Goal: Task Accomplishment & Management: Use online tool/utility

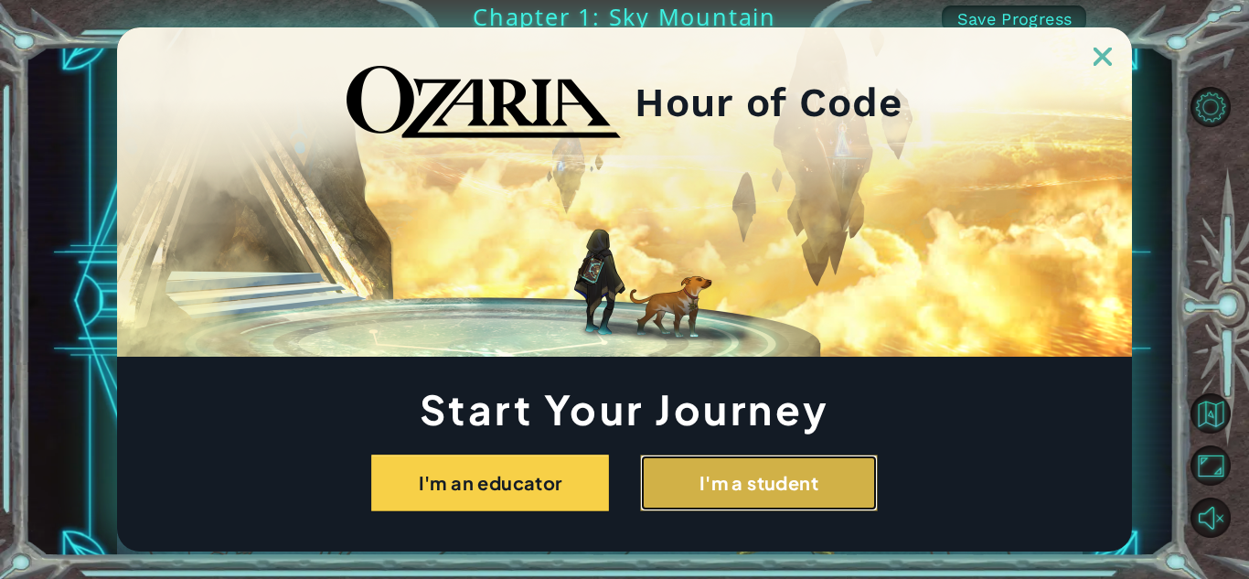
click at [718, 495] on button "I'm a student" at bounding box center [759, 483] width 238 height 57
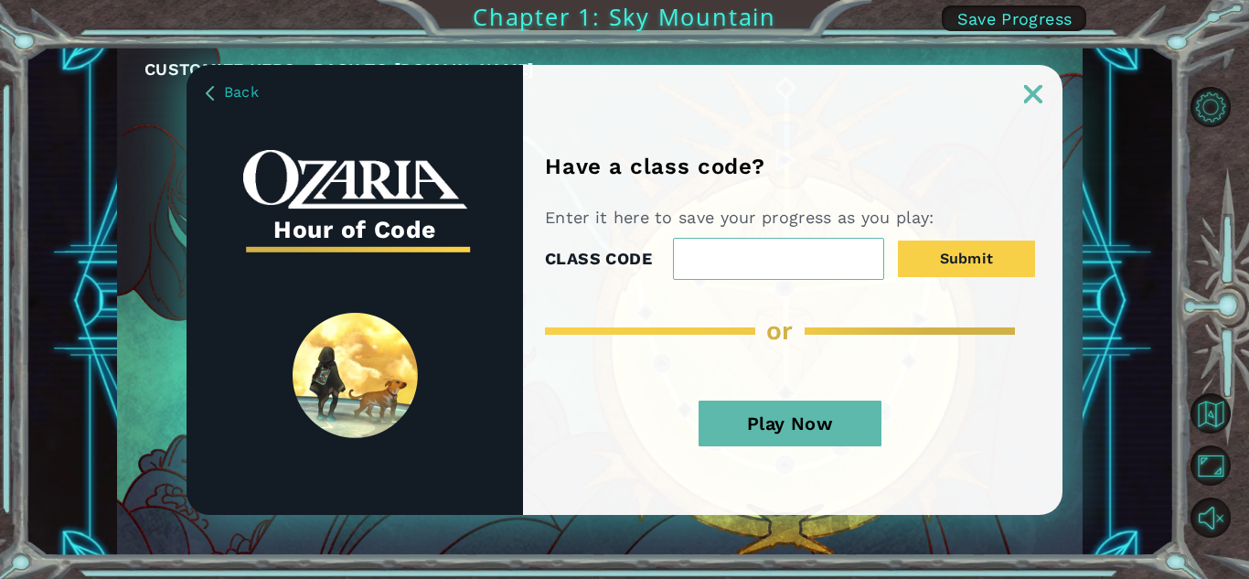
click at [847, 416] on button "Play Now" at bounding box center [790, 424] width 183 height 46
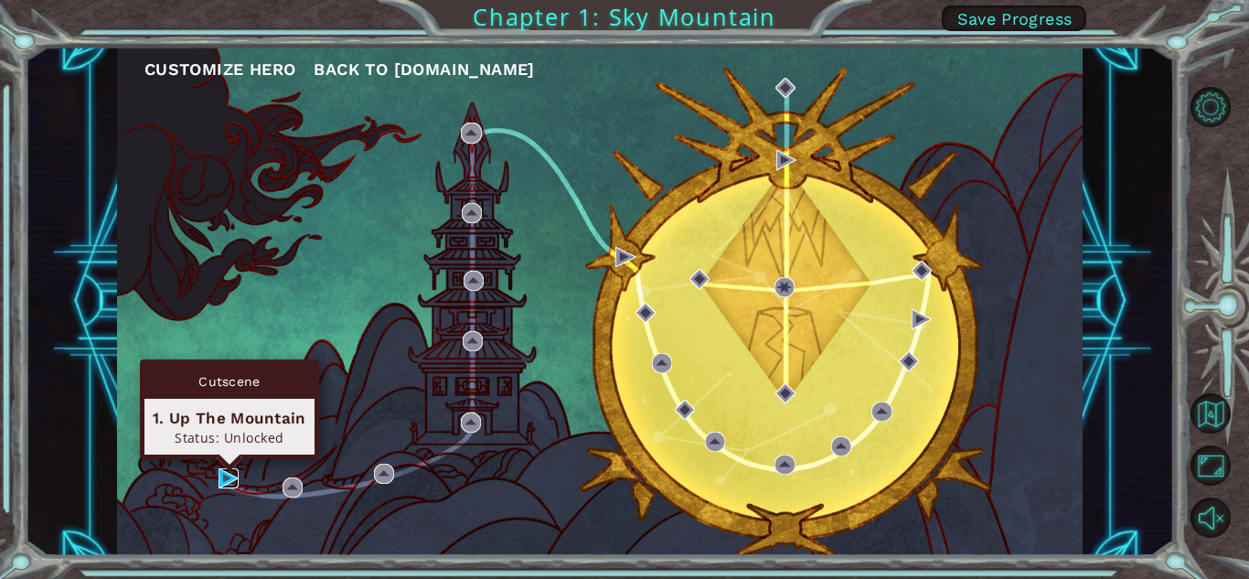
click at [232, 486] on img at bounding box center [229, 478] width 20 height 20
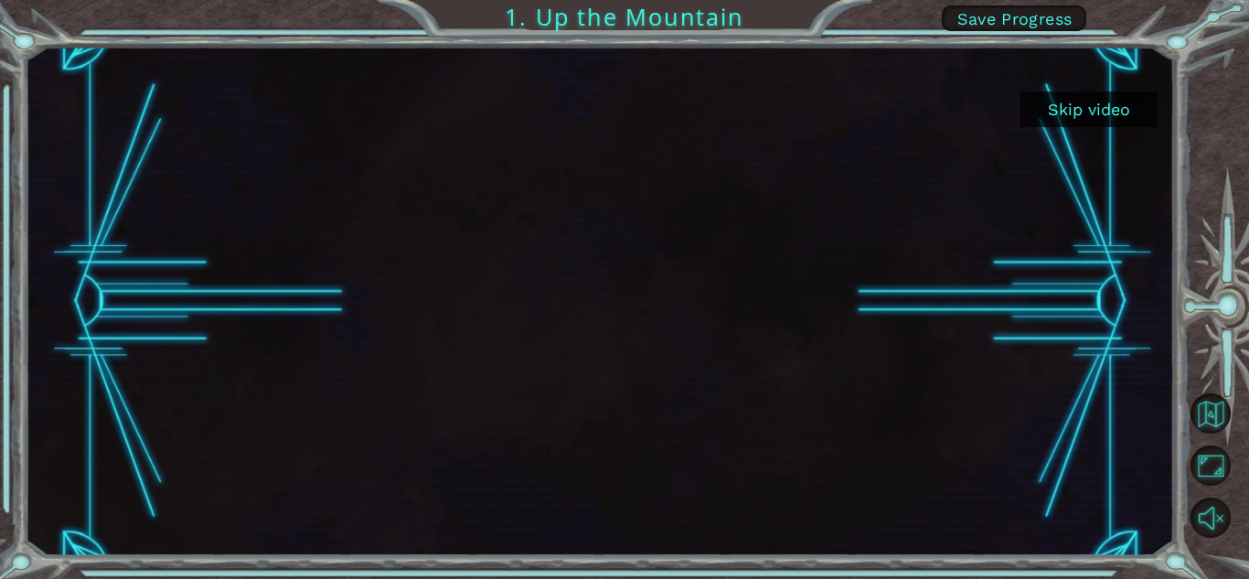
click at [1076, 105] on button "Skip video" at bounding box center [1089, 109] width 137 height 36
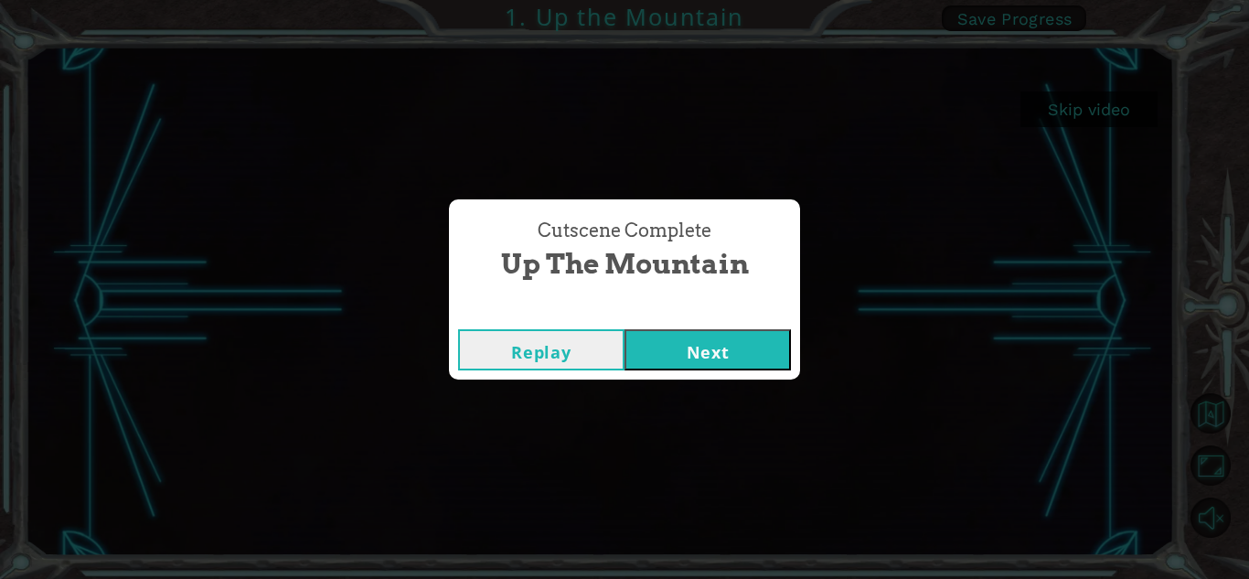
click at [685, 368] on button "Next" at bounding box center [708, 349] width 166 height 41
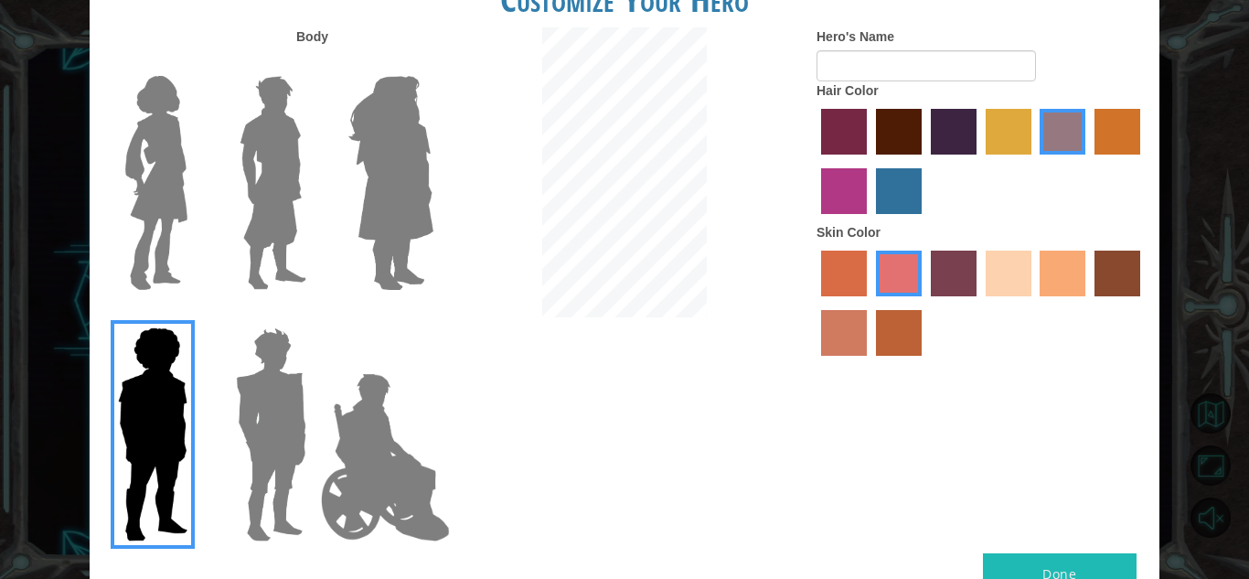
click at [253, 423] on img at bounding box center [271, 434] width 85 height 229
click at [314, 316] on input "Hero Garnet" at bounding box center [314, 316] width 0 height 0
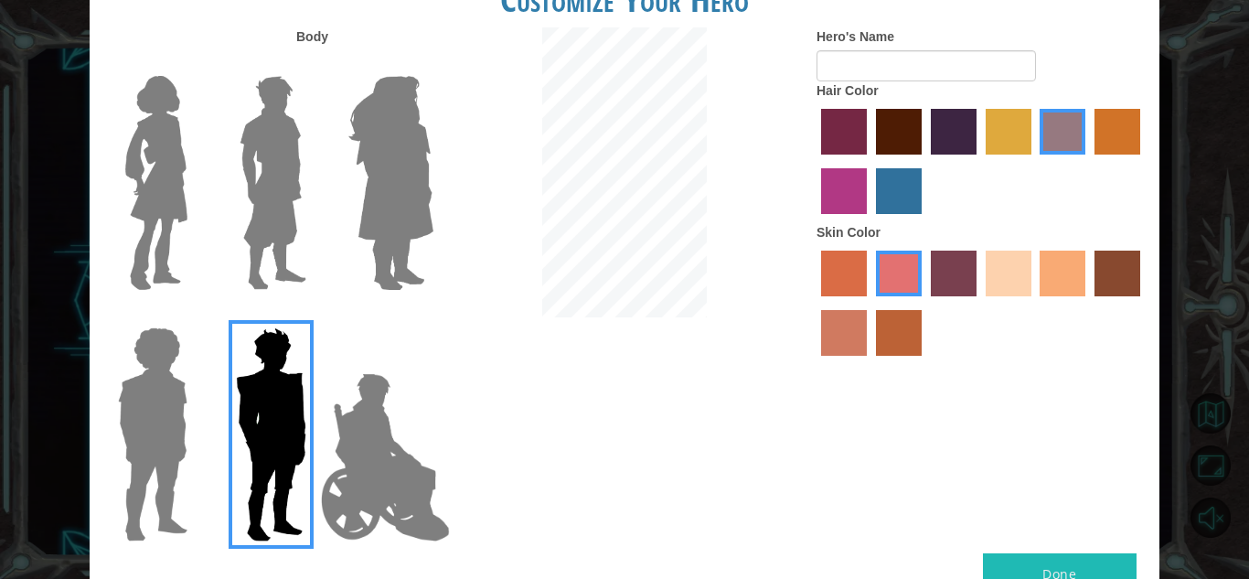
click at [1015, 270] on label "sandy beach skin color" at bounding box center [1009, 274] width 46 height 46
click at [979, 303] on input "sandy beach skin color" at bounding box center [979, 303] width 0 height 0
click at [1049, 270] on label "tacao skin color" at bounding box center [1063, 274] width 46 height 46
click at [1034, 303] on input "tacao skin color" at bounding box center [1034, 303] width 0 height 0
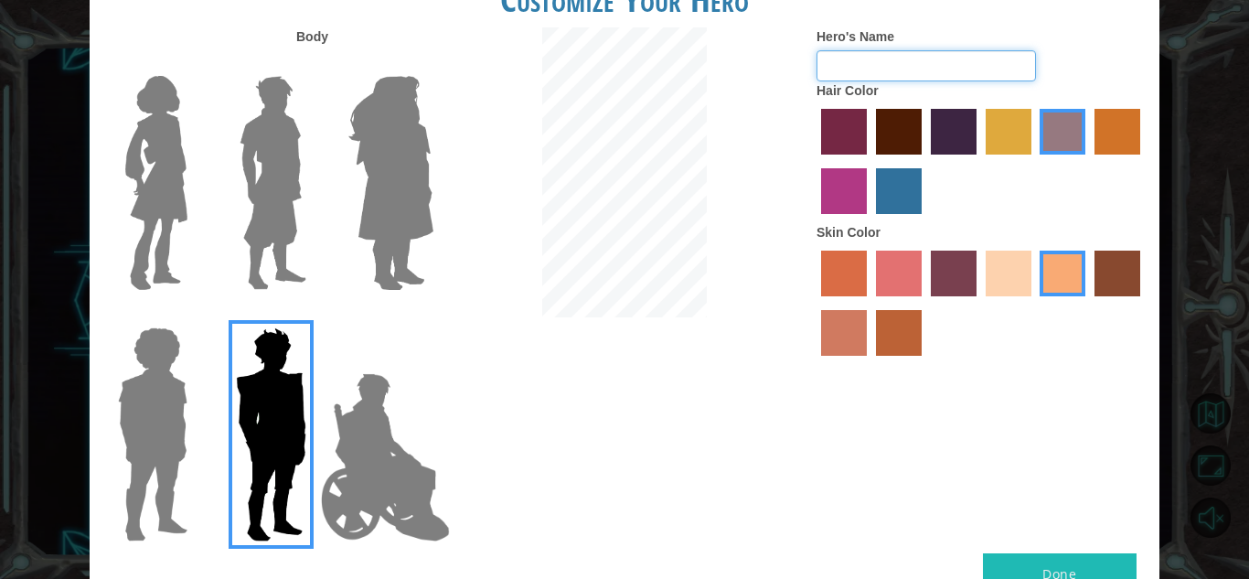
click at [925, 63] on input "Hero's Name" at bounding box center [926, 65] width 219 height 31
type input "techmaster"
click at [911, 193] on label "lachmara hair color" at bounding box center [899, 191] width 46 height 46
click at [870, 220] on input "lachmara hair color" at bounding box center [870, 220] width 0 height 0
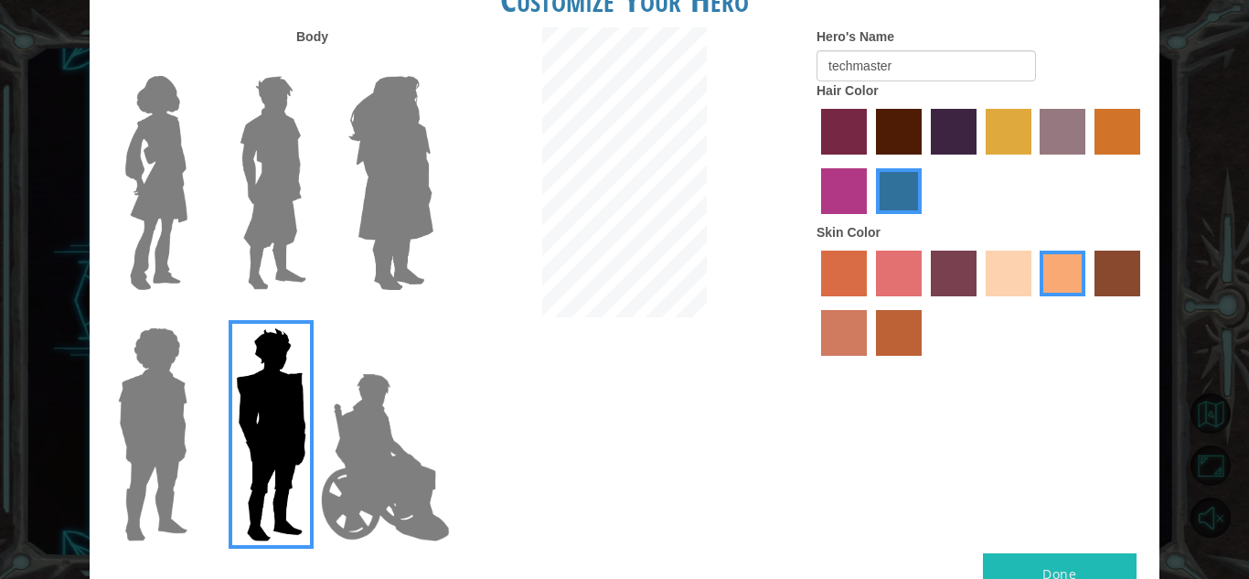
click at [1069, 572] on button "Done" at bounding box center [1060, 573] width 154 height 41
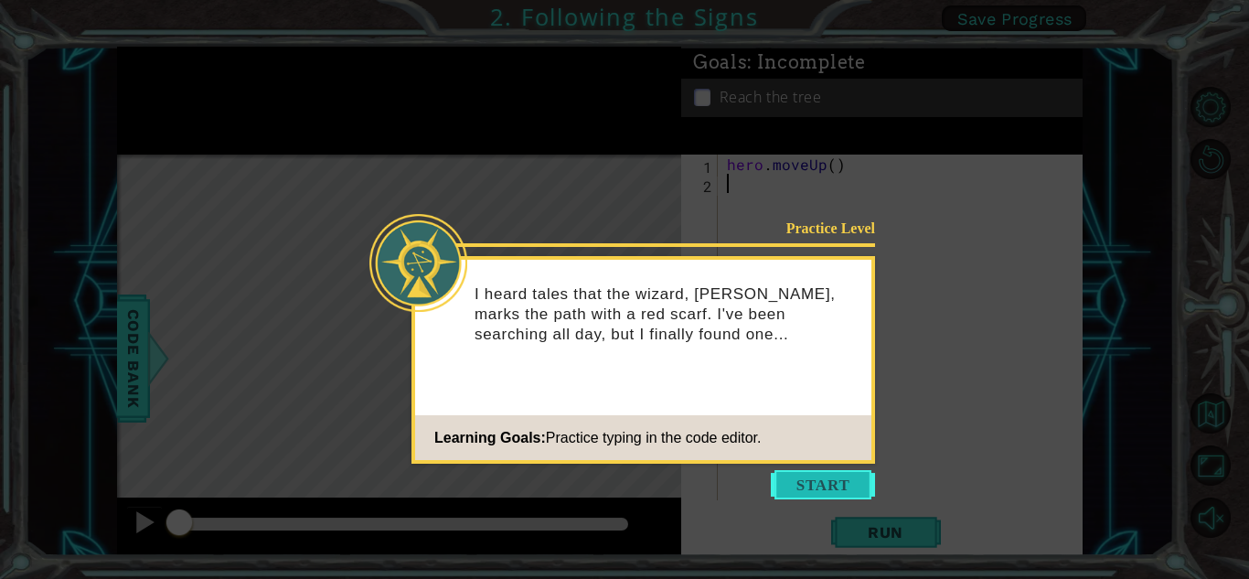
click at [846, 486] on button "Start" at bounding box center [823, 484] width 104 height 29
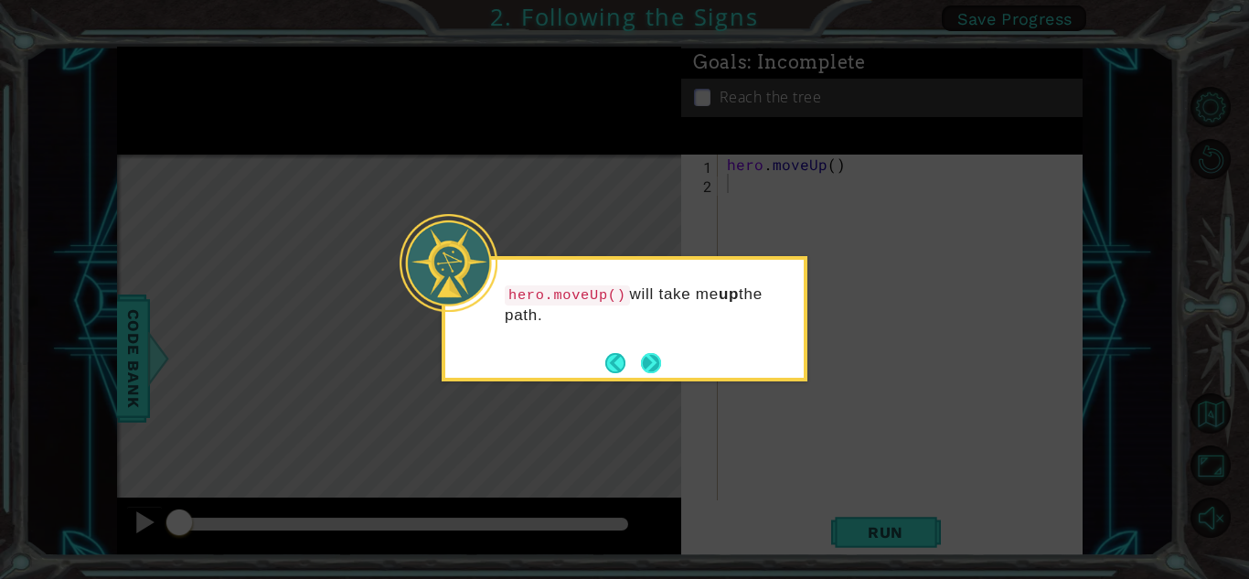
click at [657, 368] on button "Next" at bounding box center [651, 363] width 22 height 22
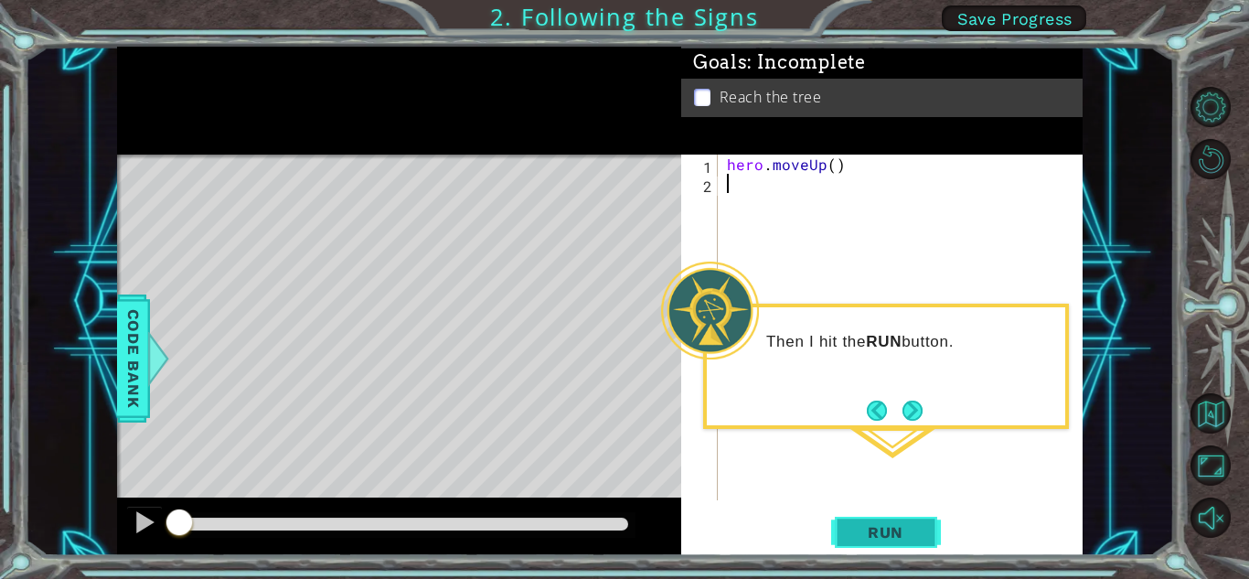
click at [902, 520] on button "Run" at bounding box center [886, 532] width 110 height 40
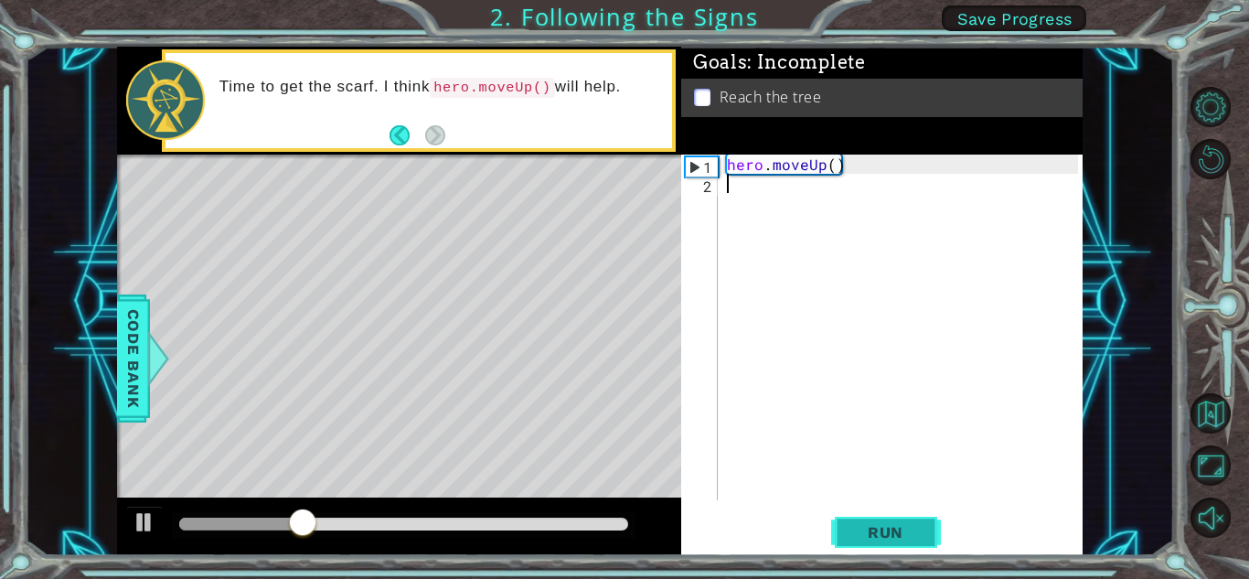
click at [899, 523] on span "Run" at bounding box center [886, 532] width 72 height 18
click at [901, 528] on span "Run" at bounding box center [886, 532] width 72 height 18
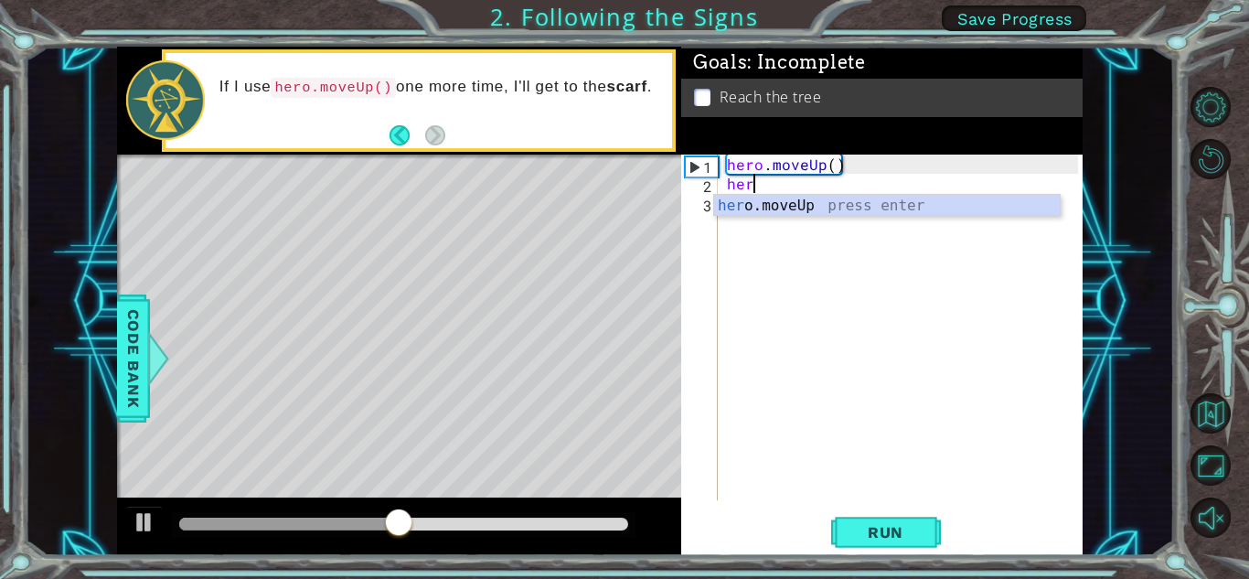
type textarea "hero"
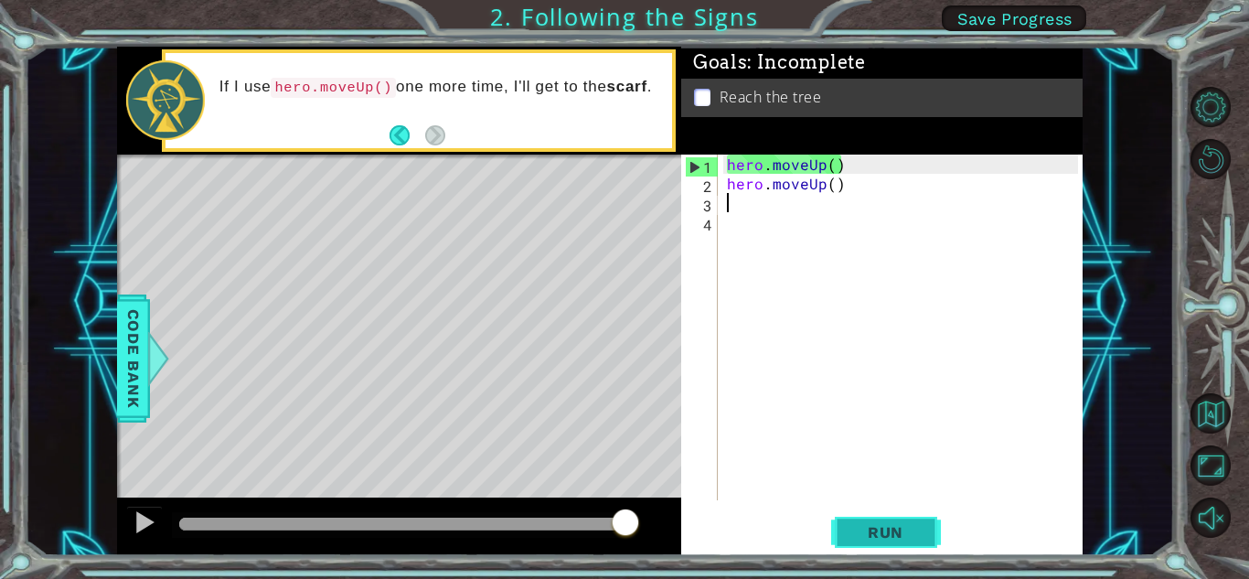
click at [881, 532] on span "Run" at bounding box center [886, 532] width 72 height 18
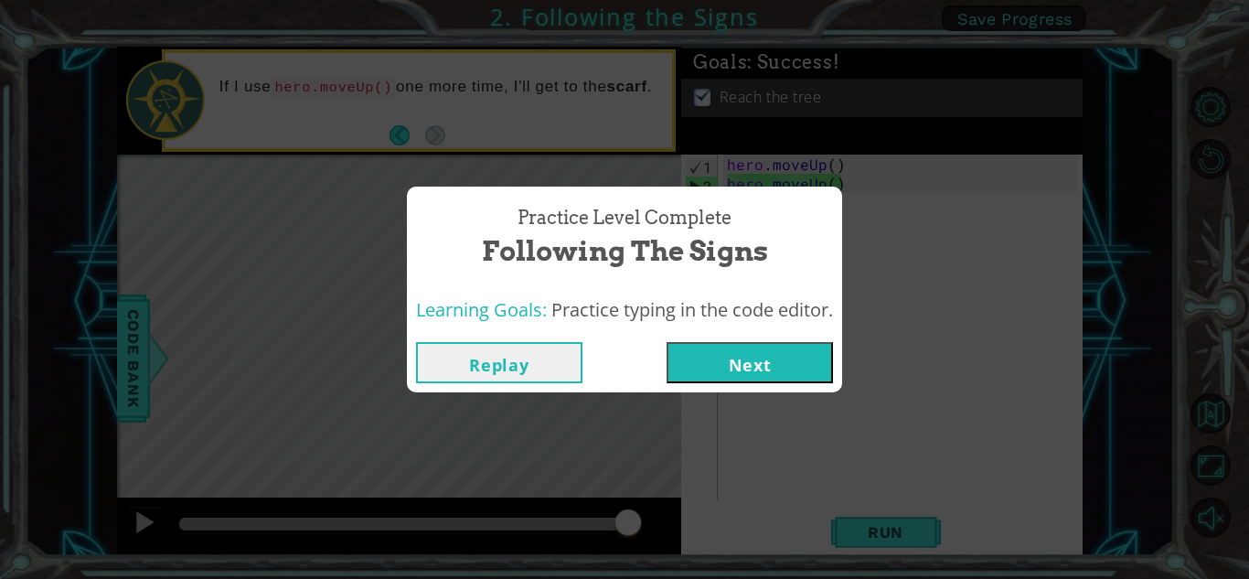
click at [701, 375] on button "Next" at bounding box center [750, 362] width 166 height 41
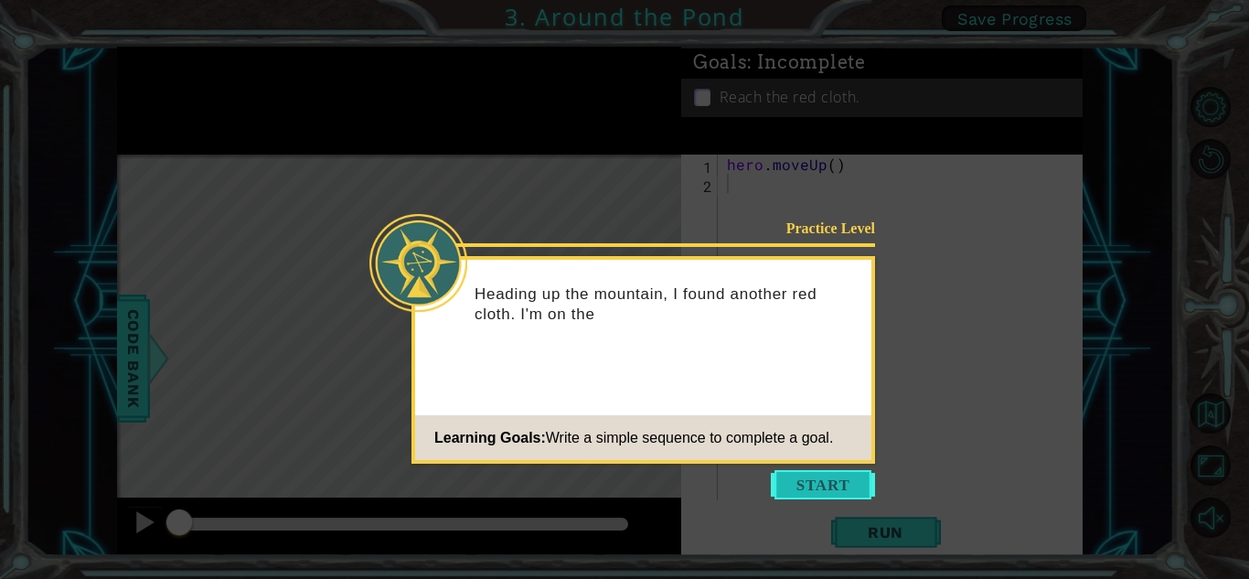
click at [803, 489] on button "Start" at bounding box center [823, 484] width 104 height 29
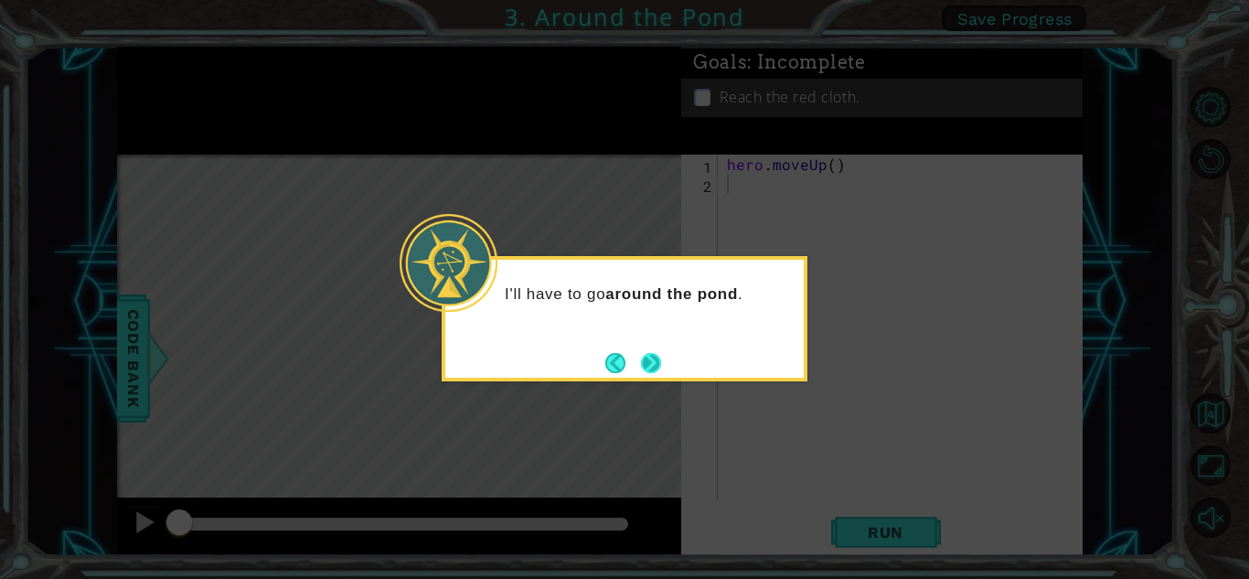
click at [653, 367] on button "Next" at bounding box center [651, 362] width 21 height 21
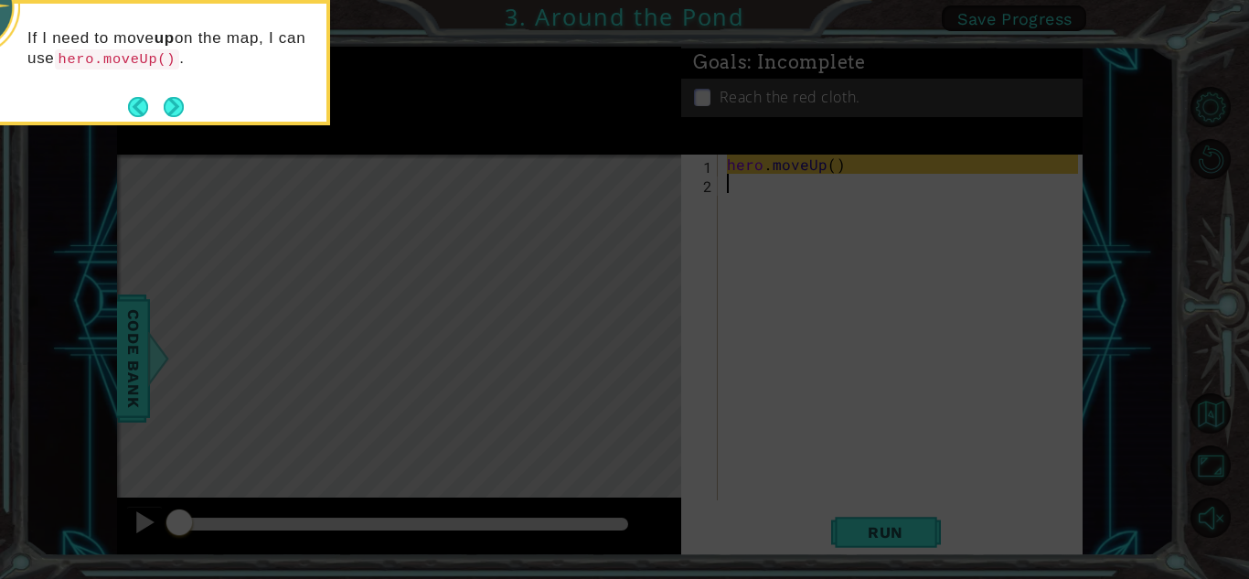
click at [754, 432] on icon at bounding box center [624, 86] width 1249 height 985
click at [173, 111] on button "Next" at bounding box center [174, 106] width 21 height 21
